Goal: Check status: Check status

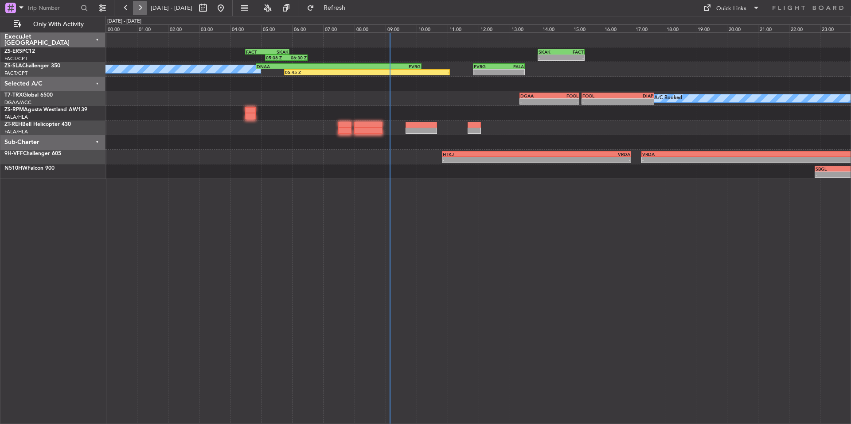
click at [141, 9] on button at bounding box center [140, 8] width 14 height 14
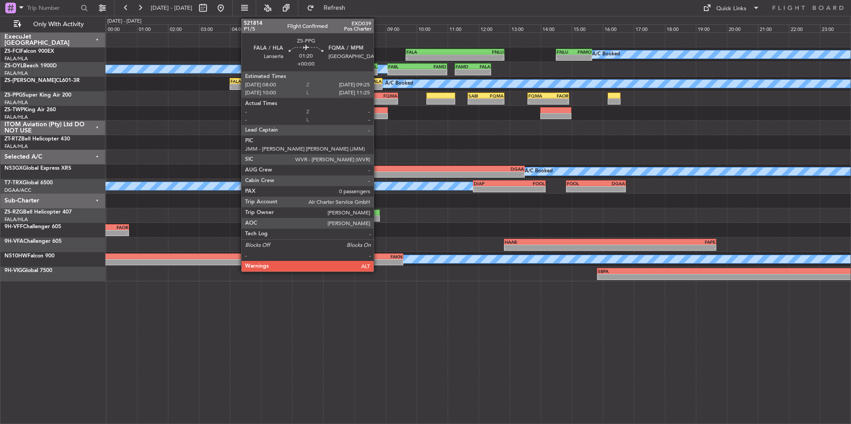
click at [379, 97] on div "FQMA" at bounding box center [386, 95] width 21 height 5
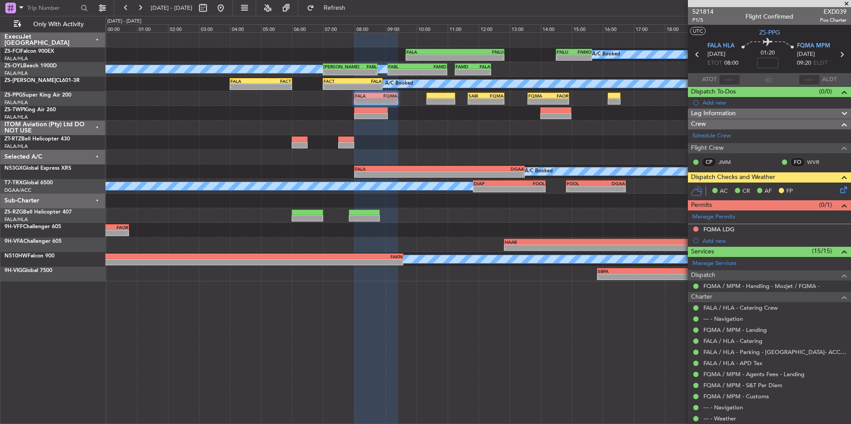
click at [846, 3] on span at bounding box center [847, 4] width 9 height 8
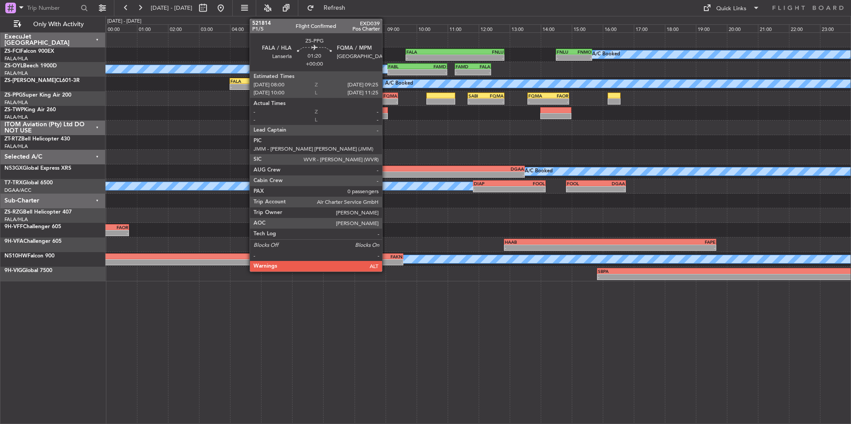
click at [386, 95] on div "FQMA" at bounding box center [386, 95] width 21 height 5
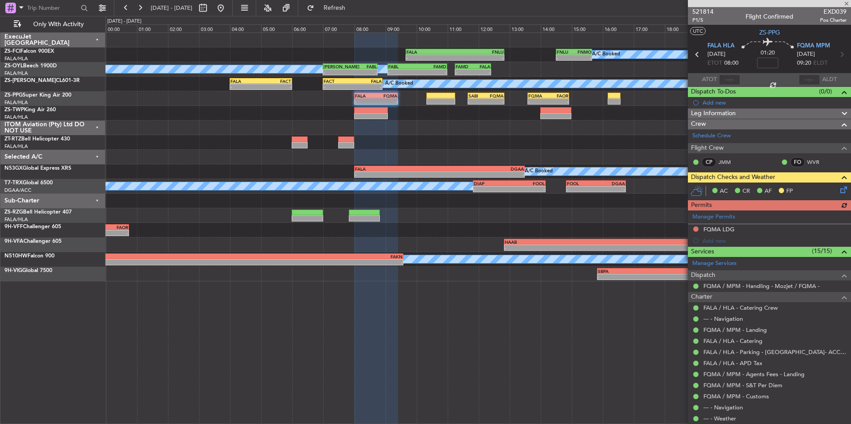
click at [839, 192] on icon at bounding box center [842, 188] width 7 height 7
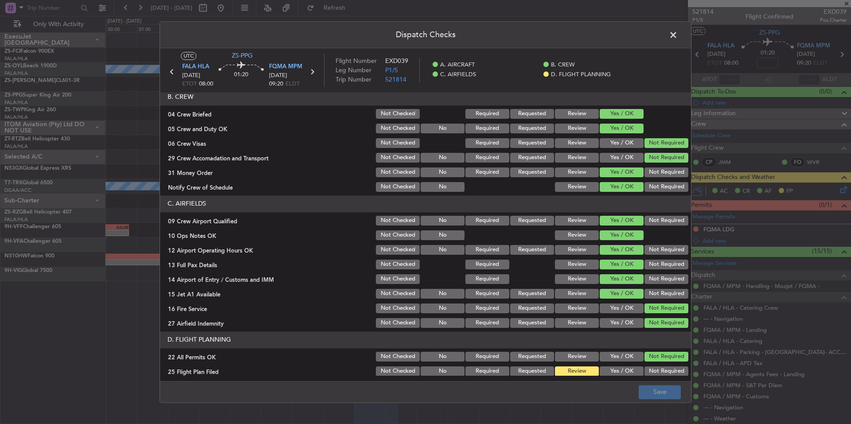
scroll to position [115, 0]
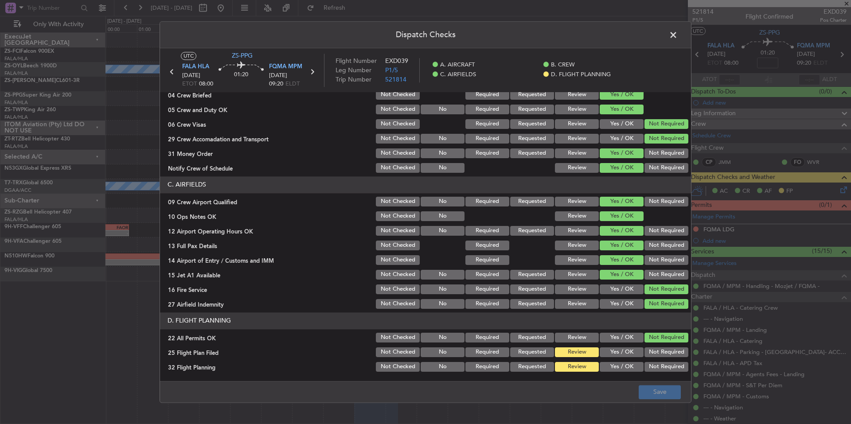
click at [678, 36] on span at bounding box center [678, 37] width 0 height 18
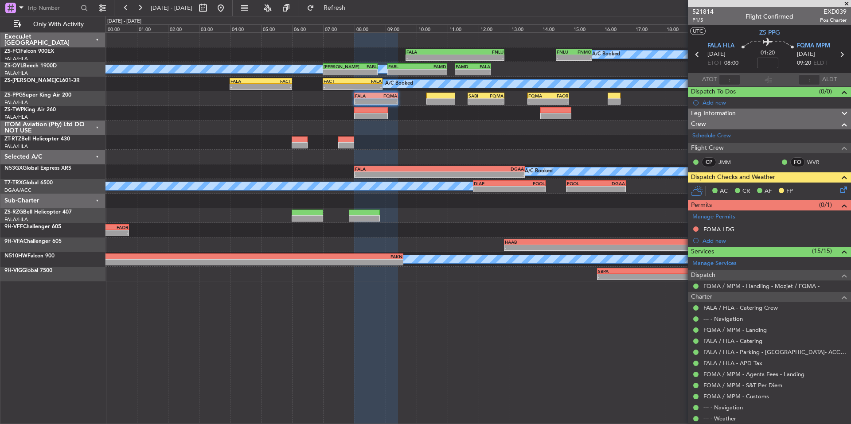
click at [849, 4] on span at bounding box center [847, 4] width 9 height 8
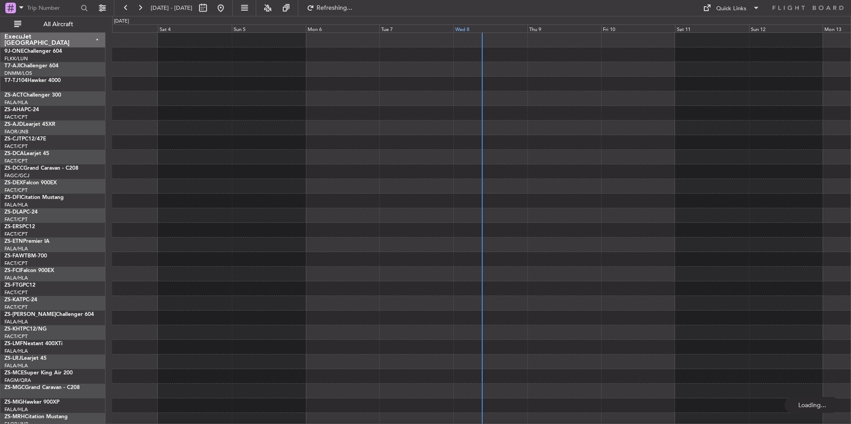
click at [500, 27] on div "Wed 8" at bounding box center [491, 28] width 74 height 8
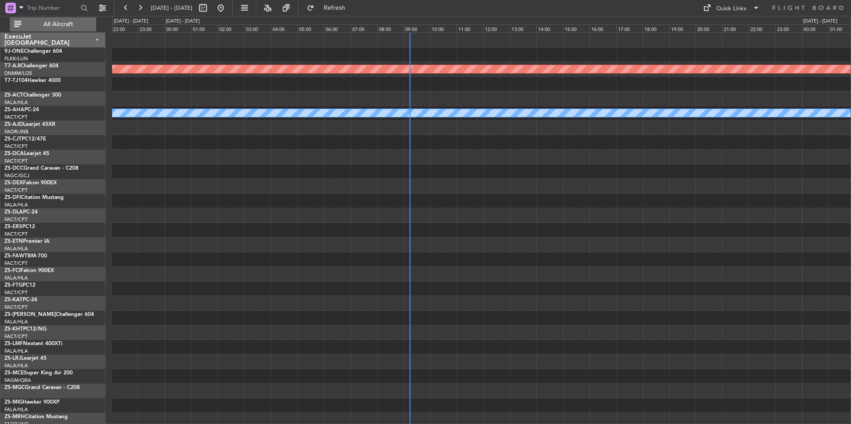
click at [81, 26] on span "All Aircraft" at bounding box center [58, 24] width 71 height 6
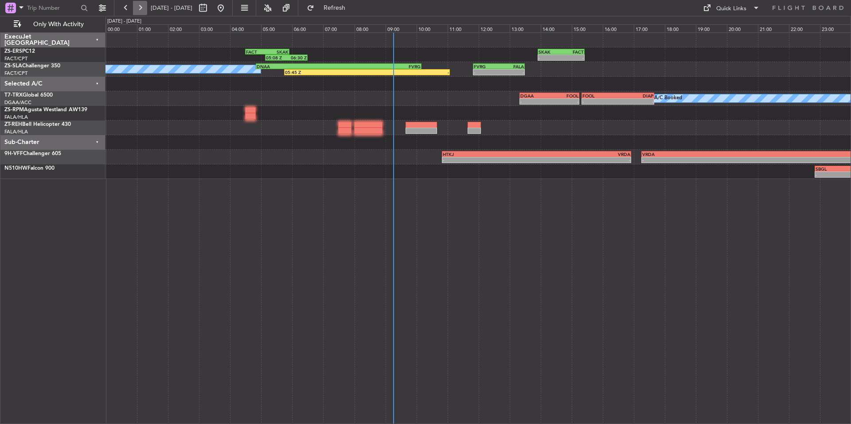
click at [134, 9] on button at bounding box center [140, 8] width 14 height 14
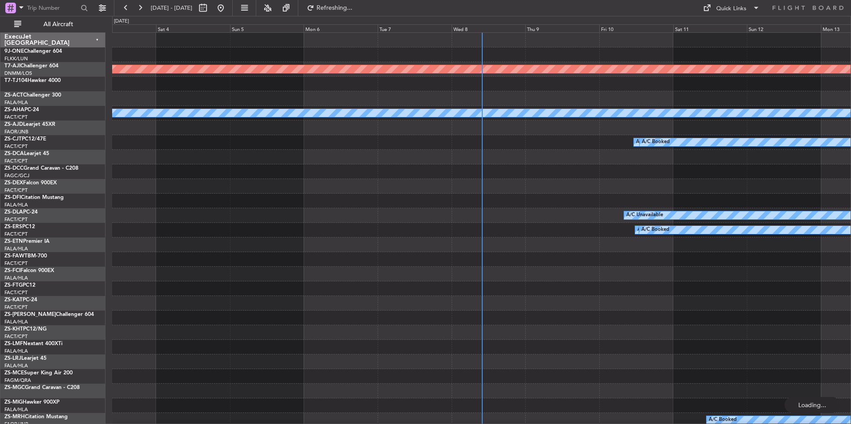
click at [474, 28] on div "Wed 8" at bounding box center [489, 28] width 74 height 8
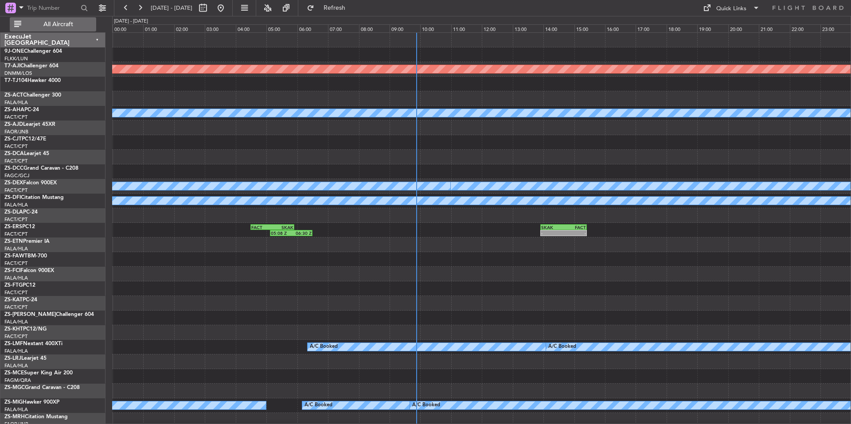
click at [70, 26] on span "All Aircraft" at bounding box center [58, 24] width 71 height 6
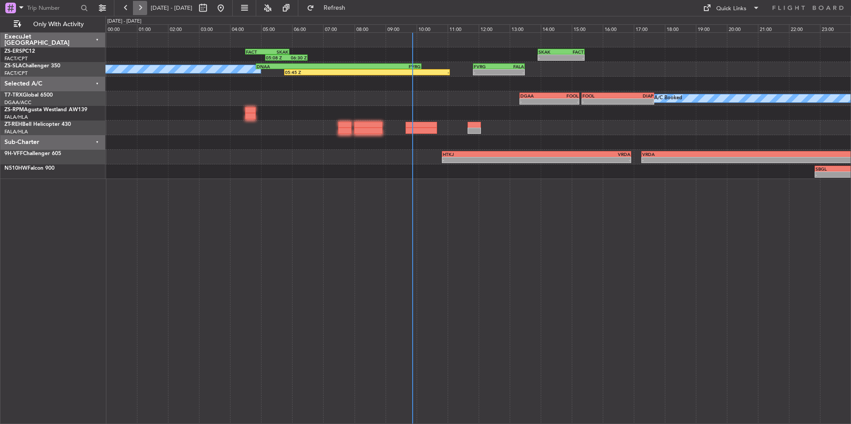
click at [136, 11] on button at bounding box center [140, 8] width 14 height 14
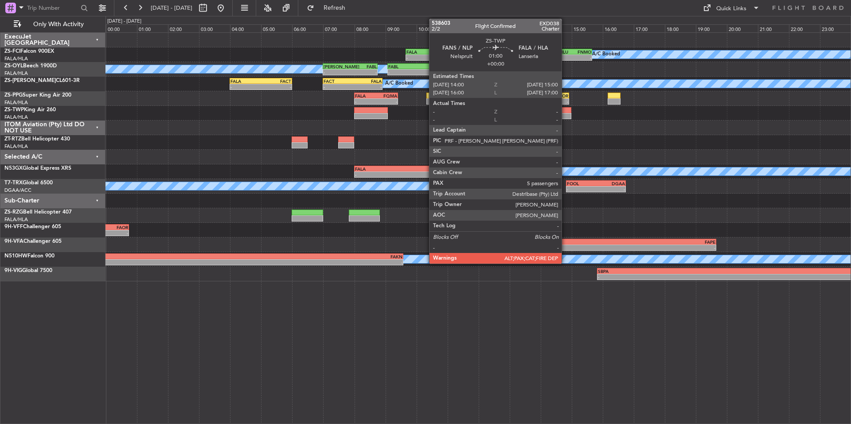
click at [565, 115] on div at bounding box center [556, 116] width 31 height 6
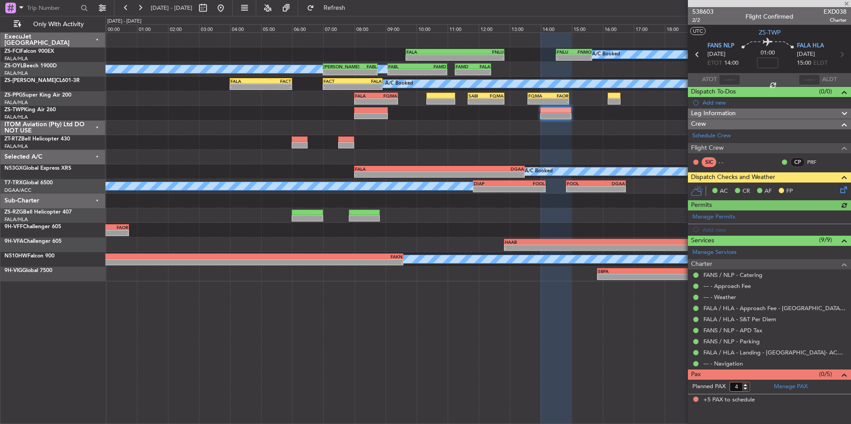
click at [747, 388] on input "4" at bounding box center [740, 387] width 20 height 10
click at [747, 388] on input "3" at bounding box center [740, 387] width 20 height 10
click at [747, 388] on input "2" at bounding box center [740, 387] width 20 height 10
click at [747, 388] on input "1" at bounding box center [740, 387] width 20 height 10
type input "0"
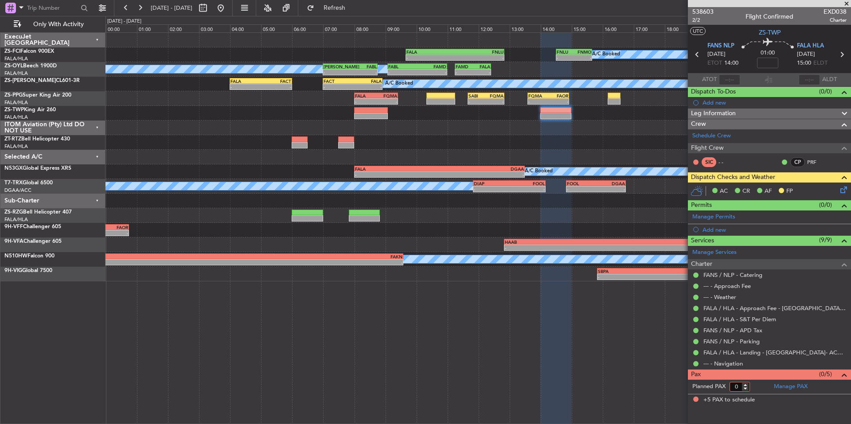
click at [747, 388] on input "0" at bounding box center [740, 387] width 20 height 10
click at [755, 384] on form "Planned PAX" at bounding box center [729, 387] width 82 height 14
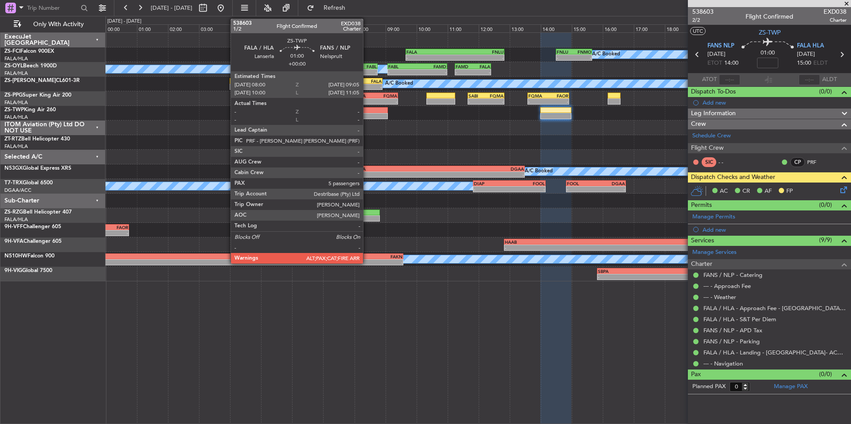
click at [367, 112] on div at bounding box center [371, 110] width 34 height 6
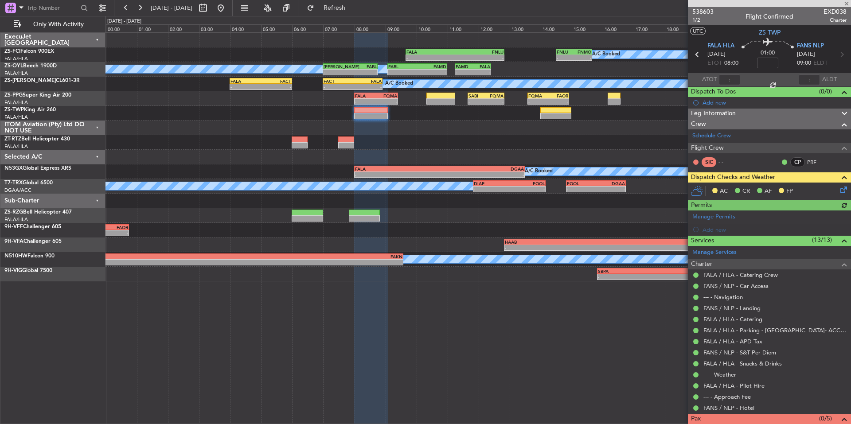
scroll to position [26, 0]
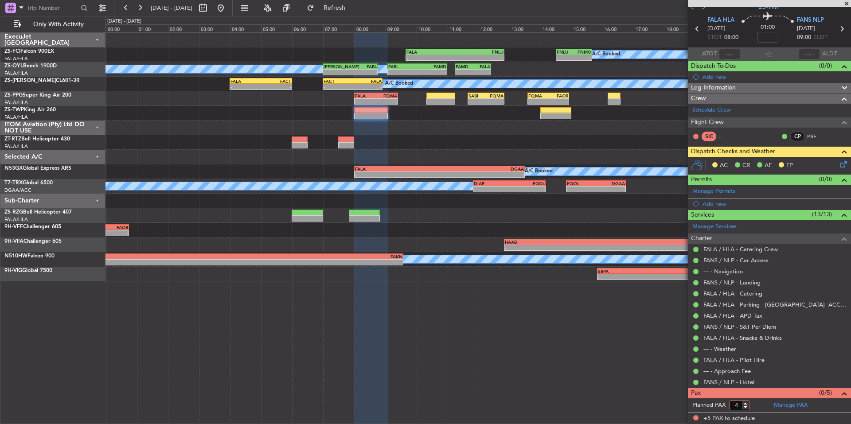
click at [746, 409] on input "4" at bounding box center [740, 406] width 20 height 10
click at [746, 409] on input "3" at bounding box center [740, 406] width 20 height 10
click at [746, 409] on input "2" at bounding box center [740, 406] width 20 height 10
click at [746, 409] on input "1" at bounding box center [740, 406] width 20 height 10
type input "0"
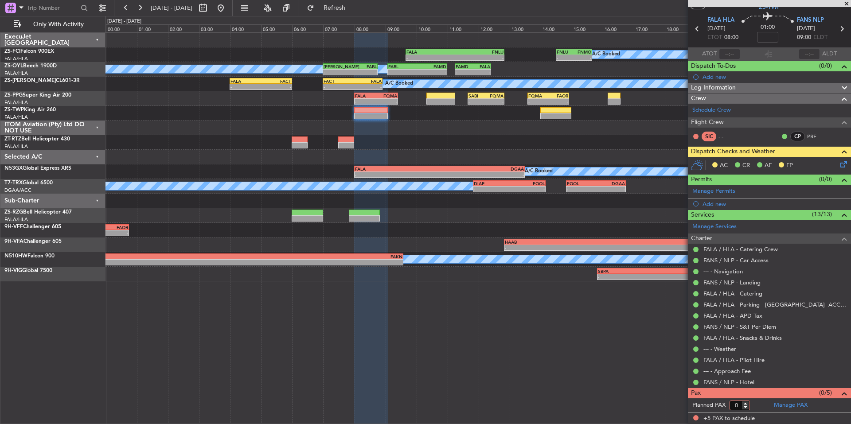
click at [746, 409] on input "0" at bounding box center [740, 406] width 20 height 10
click at [761, 401] on form "Planned PAX 0" at bounding box center [729, 406] width 82 height 14
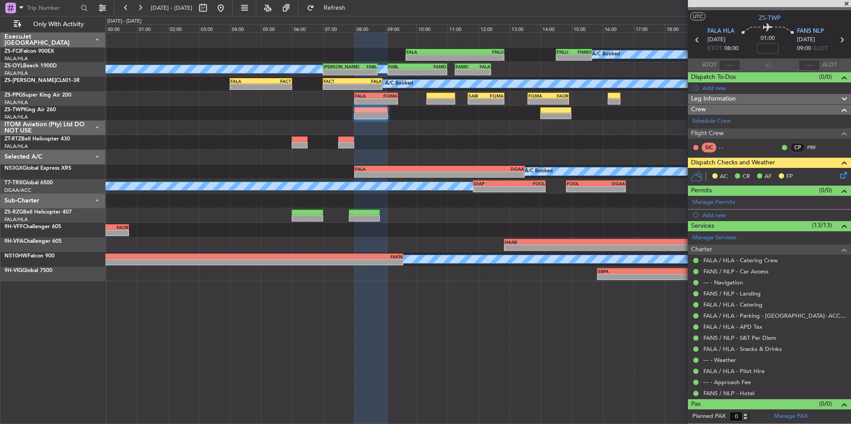
scroll to position [14, 0]
click at [839, 173] on icon at bounding box center [842, 174] width 7 height 7
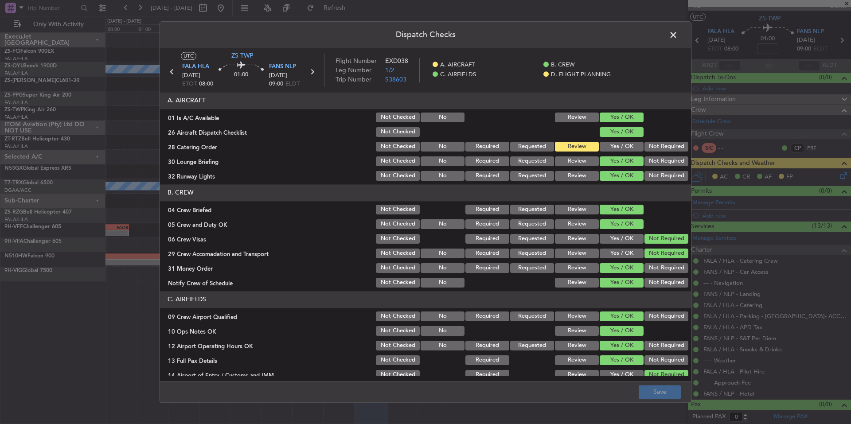
click at [678, 34] on span at bounding box center [678, 37] width 0 height 18
